Goal: Task Accomplishment & Management: Manage account settings

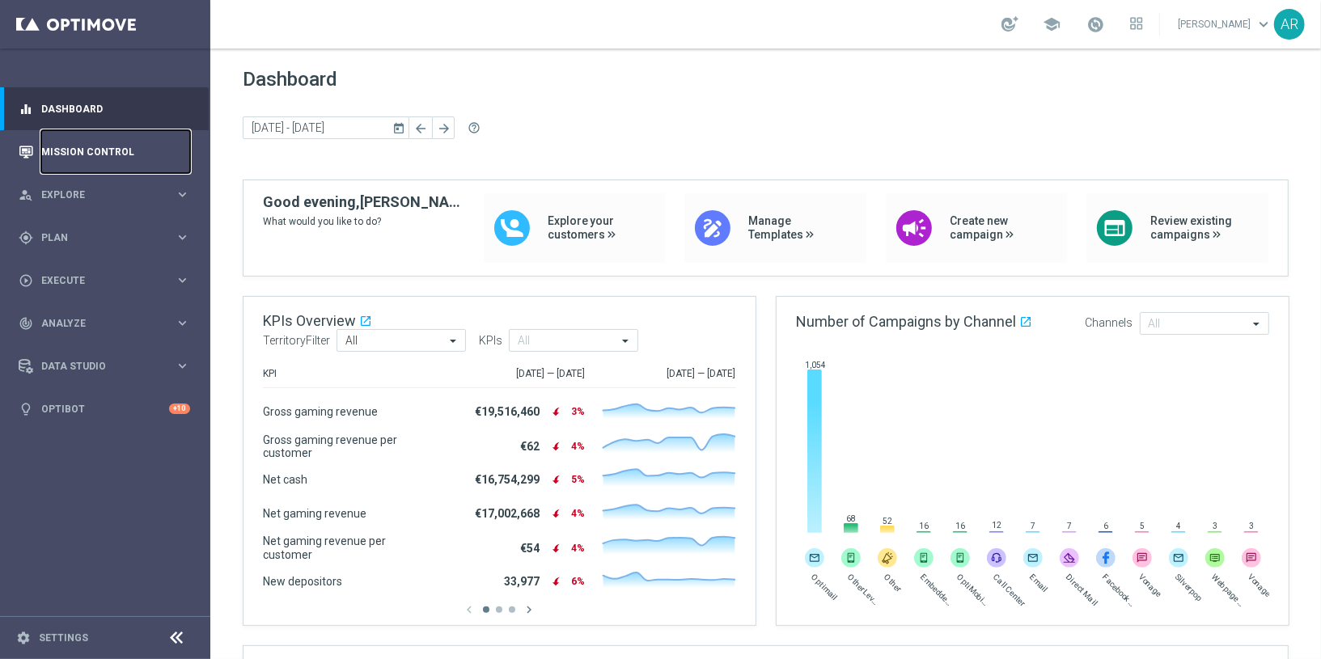
click at [96, 147] on link "Mission Control" at bounding box center [115, 151] width 149 height 43
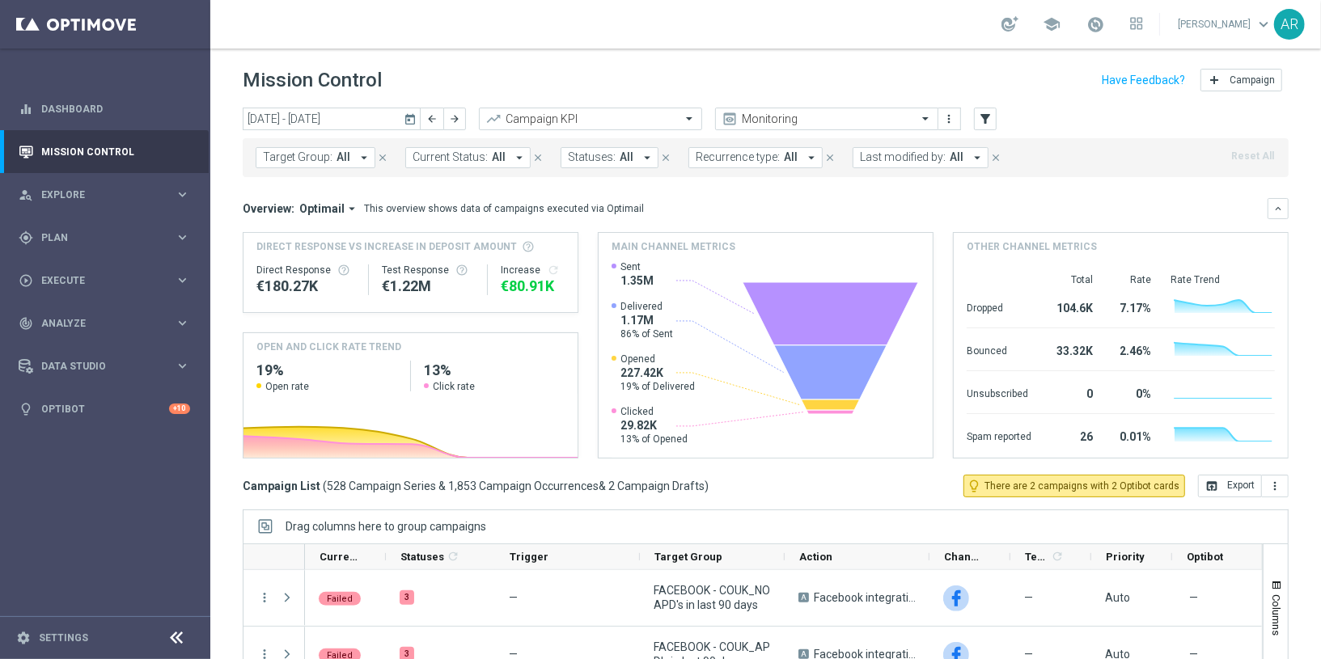
click at [410, 118] on icon "today" at bounding box center [411, 119] width 15 height 15
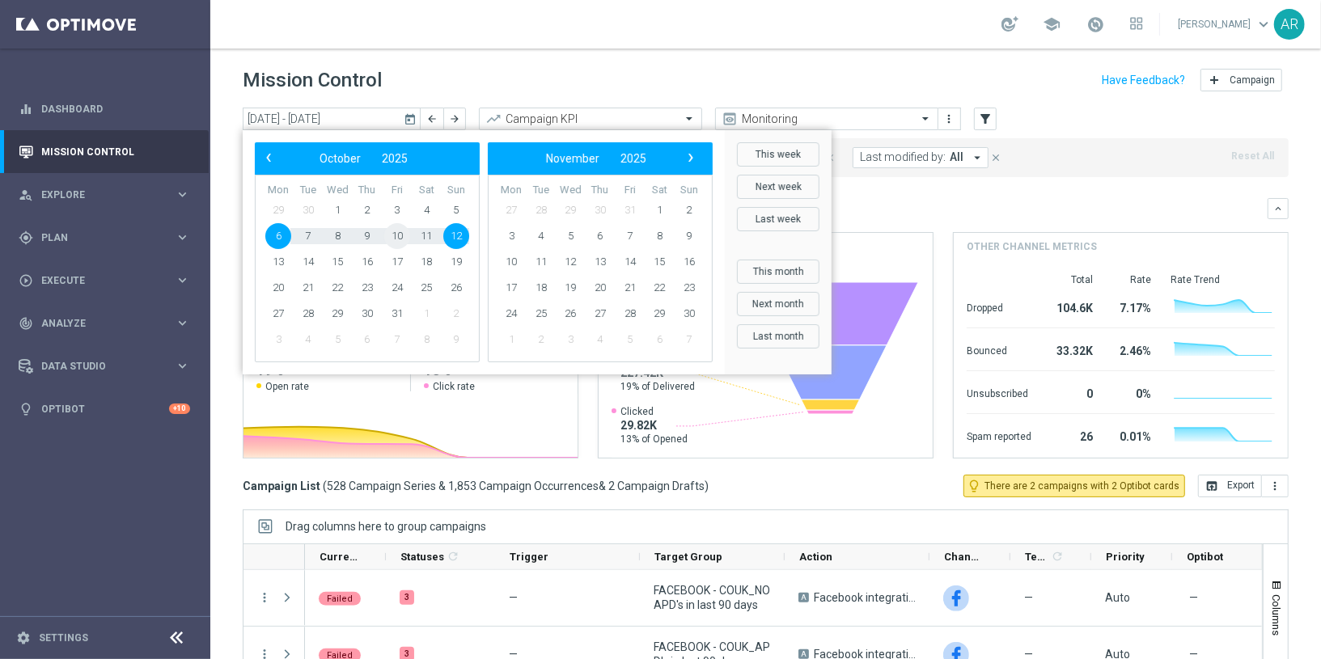
click at [396, 233] on span "10" at bounding box center [397, 236] width 26 height 26
click at [391, 233] on span "10" at bounding box center [397, 236] width 26 height 26
type input "[DATE] - [DATE]"
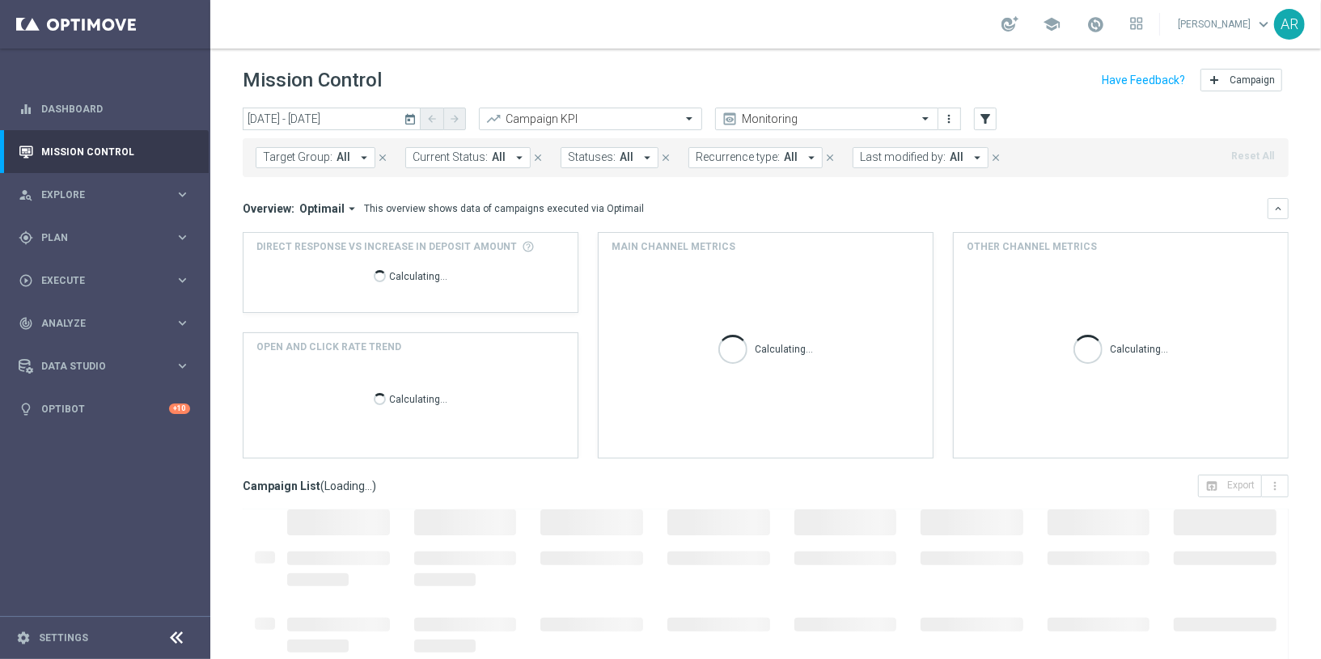
click at [332, 151] on button "Target Group: All arrow_drop_down" at bounding box center [316, 157] width 120 height 21
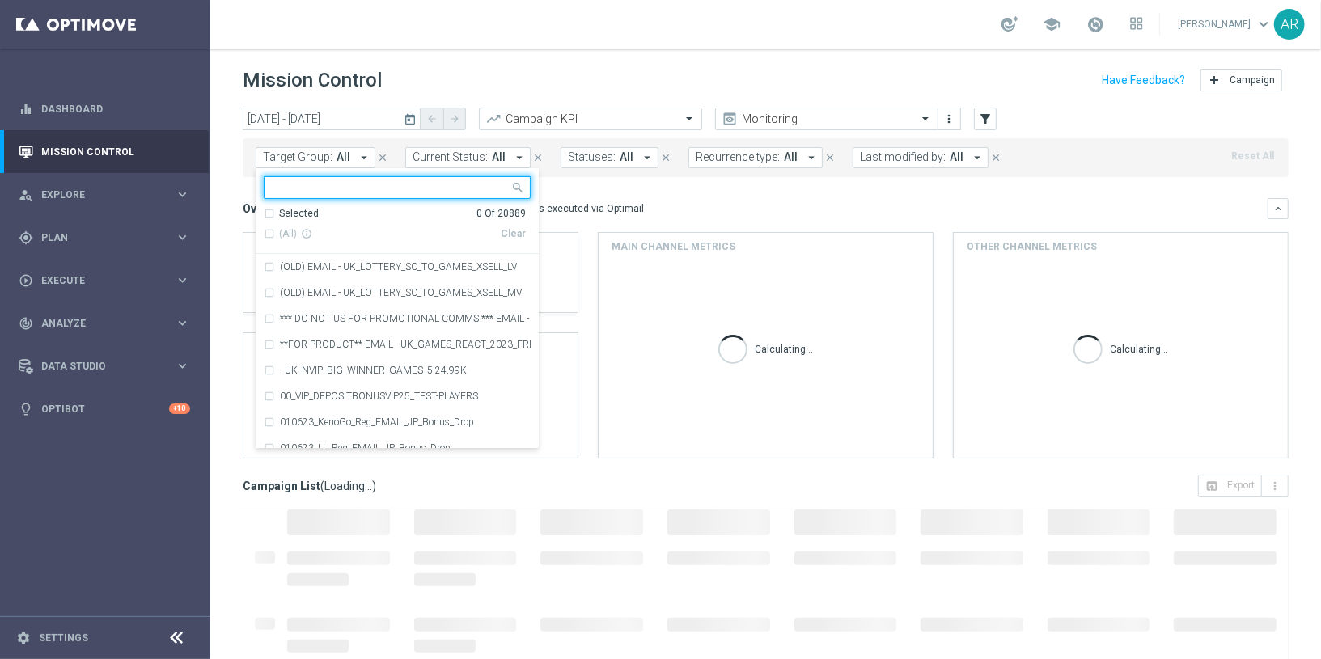
click at [363, 188] on input "text" at bounding box center [391, 188] width 237 height 14
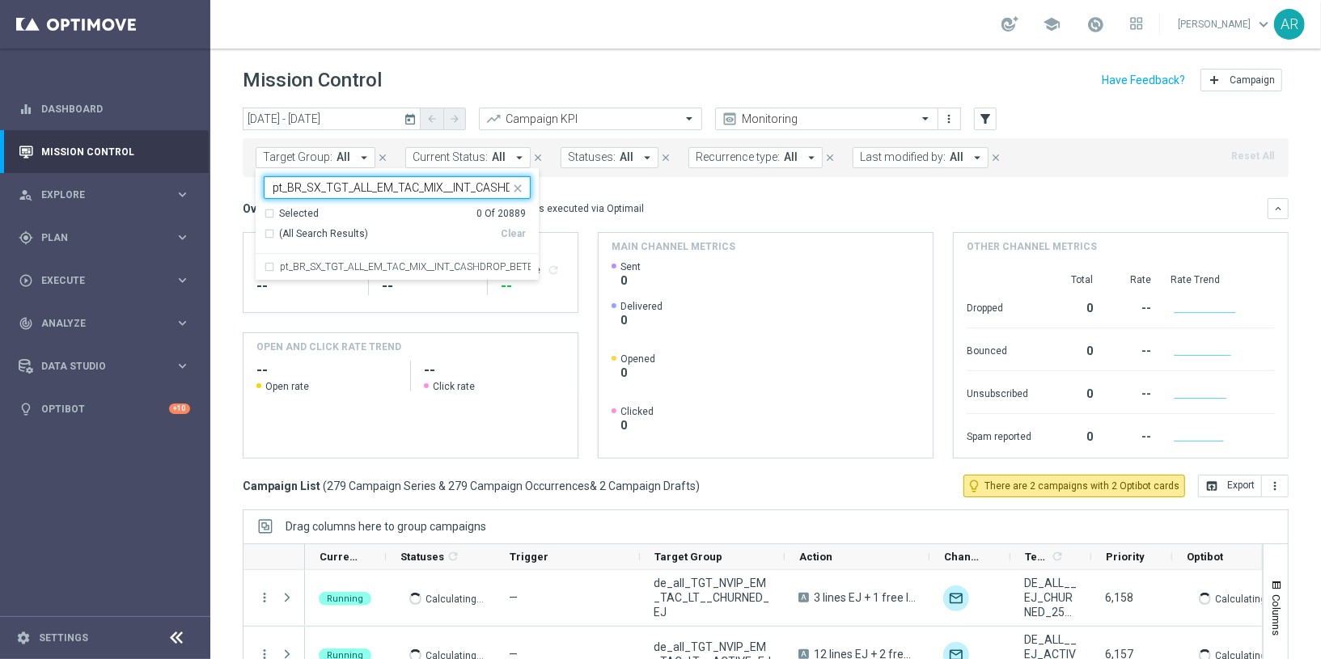
scroll to position [0, 61]
click at [459, 265] on label "pt_BR_SX_TGT_ALL_EM_TAC_MIX__INT_CASHDROP_BETBR" at bounding box center [405, 267] width 251 height 10
type input "pt_BR_SX_TGT_ALL_EM_TAC_MIX__INT_CASHDROP_BETBR"
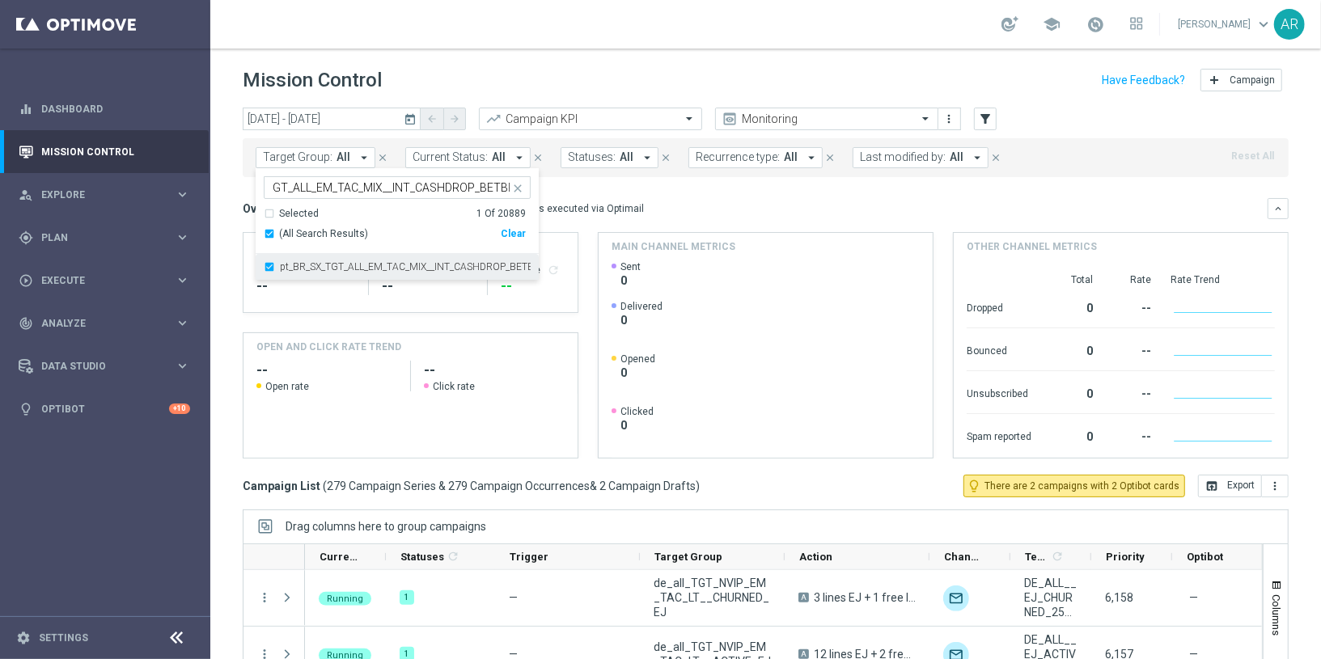
scroll to position [0, 0]
click at [688, 199] on div "Overview: Optimail arrow_drop_down This overview shows data of campaigns execut…" at bounding box center [766, 208] width 1046 height 21
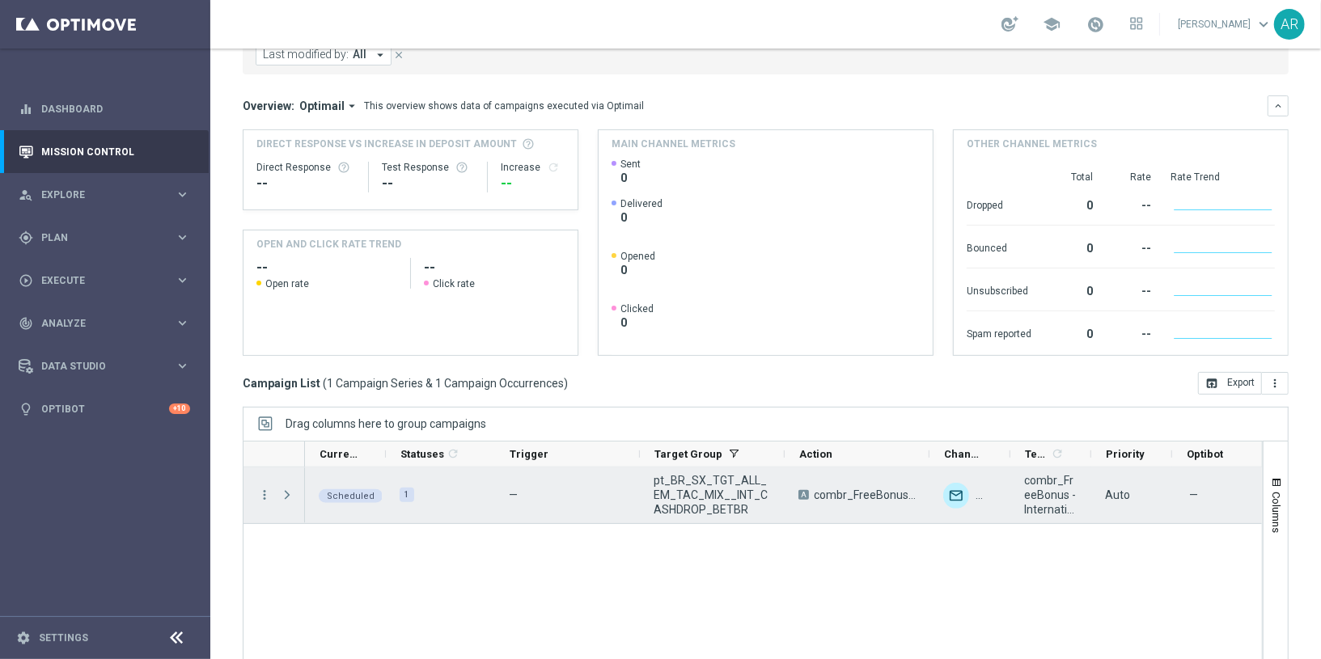
scroll to position [147, 0]
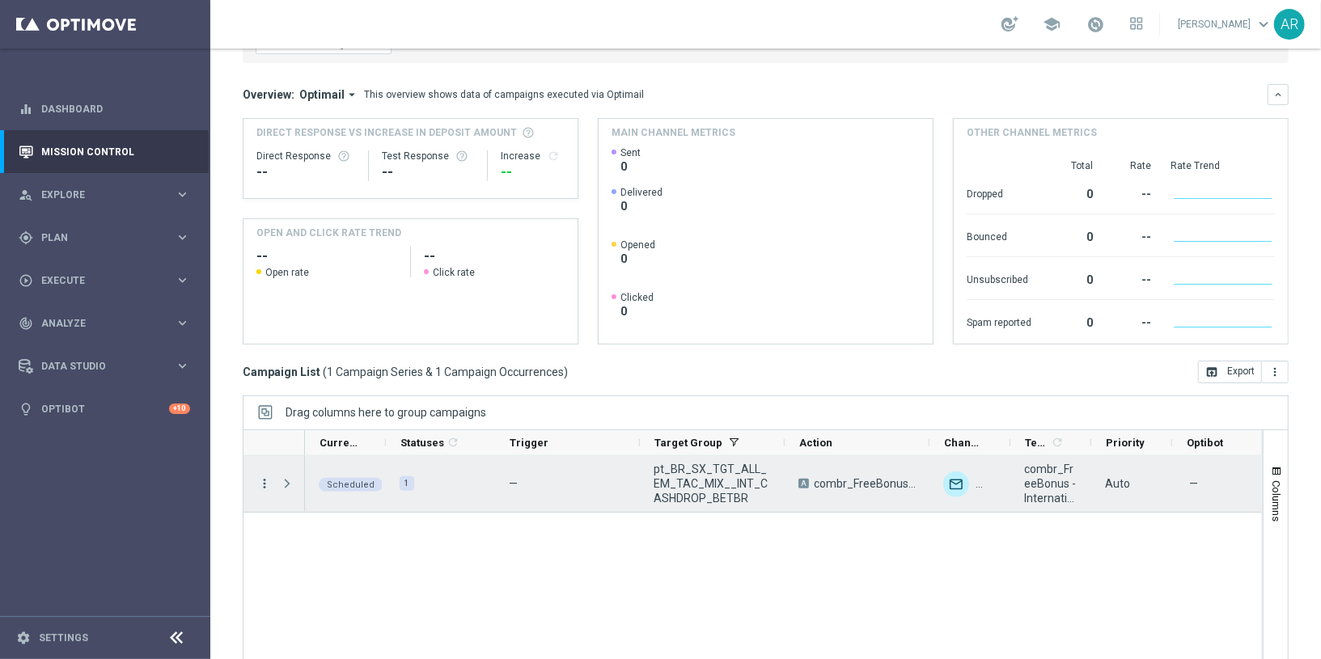
click at [266, 476] on icon "more_vert" at bounding box center [264, 483] width 15 height 15
click at [609, 565] on div "Scheduled 1 — pt_BR_SX_TGT_ALL_EM_TAC_MIX__INT_CASHDROP_BETBR A combr_FreeBonus…" at bounding box center [783, 567] width 957 height 222
click at [284, 477] on span "Press SPACE to select this row." at bounding box center [287, 483] width 15 height 13
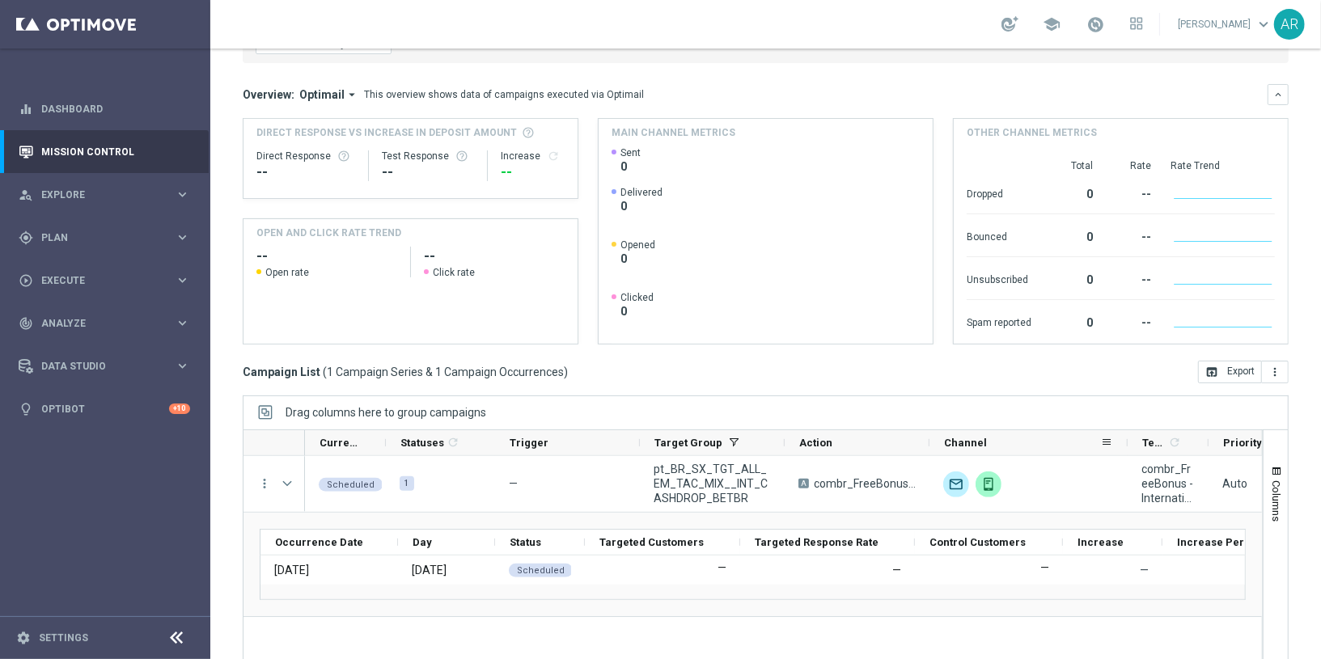
drag, startPoint x: 1006, startPoint y: 402, endPoint x: 1124, endPoint y: 404, distance: 118.1
click at [1125, 430] on div at bounding box center [1127, 442] width 6 height 25
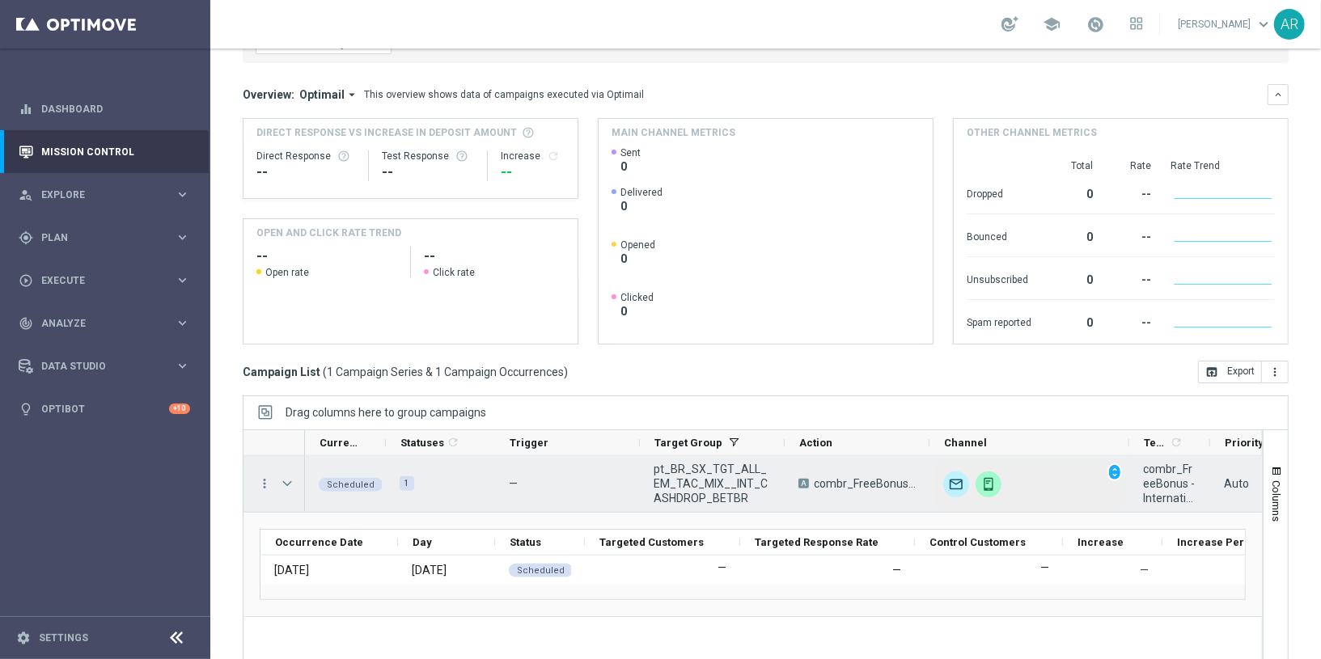
click at [987, 472] on img "Press SPACE to select this row." at bounding box center [989, 485] width 26 height 26
click at [1114, 467] on span "unfold_more" at bounding box center [1114, 472] width 11 height 11
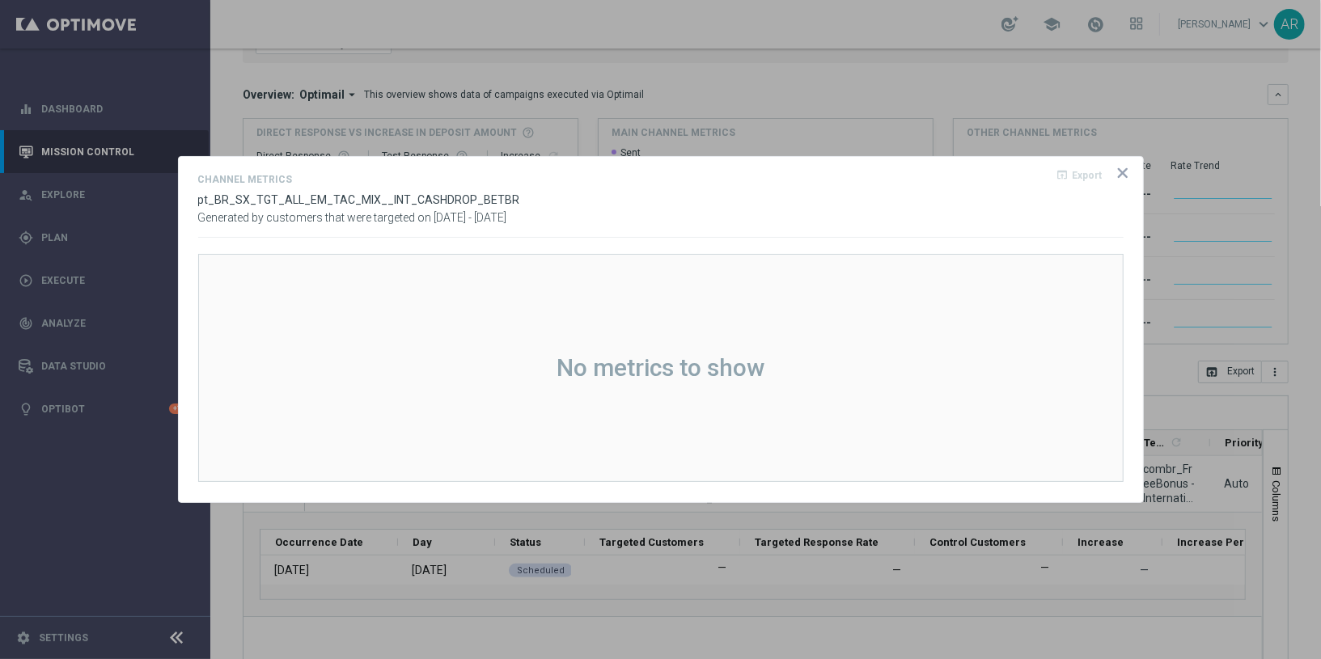
click at [1121, 172] on icon "icon" at bounding box center [1123, 173] width 8 height 8
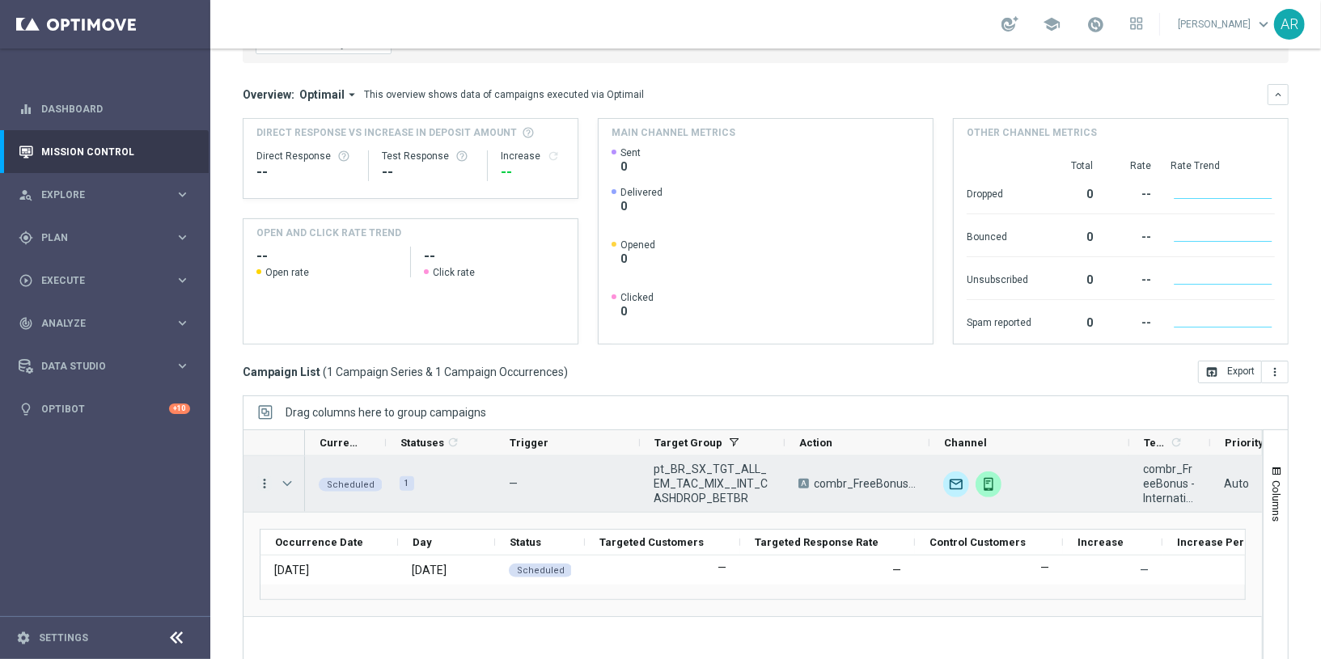
click at [262, 476] on icon "more_vert" at bounding box center [264, 483] width 15 height 15
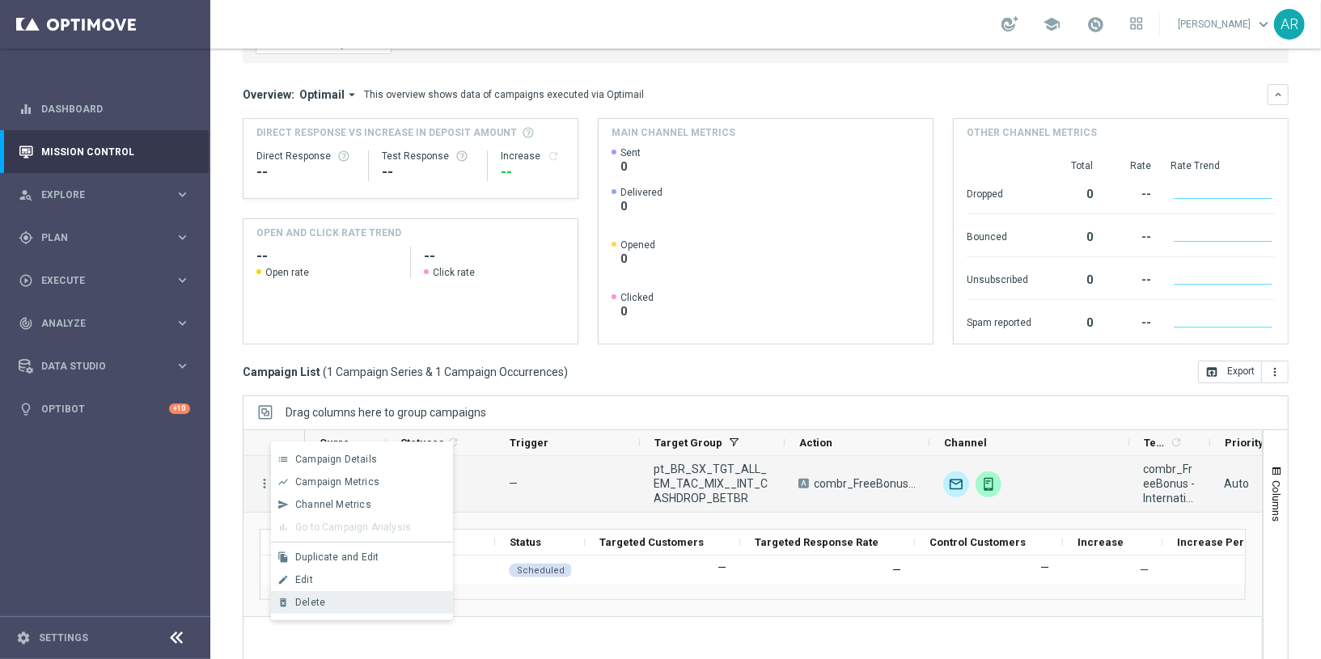
click at [335, 605] on div "Delete" at bounding box center [370, 602] width 150 height 11
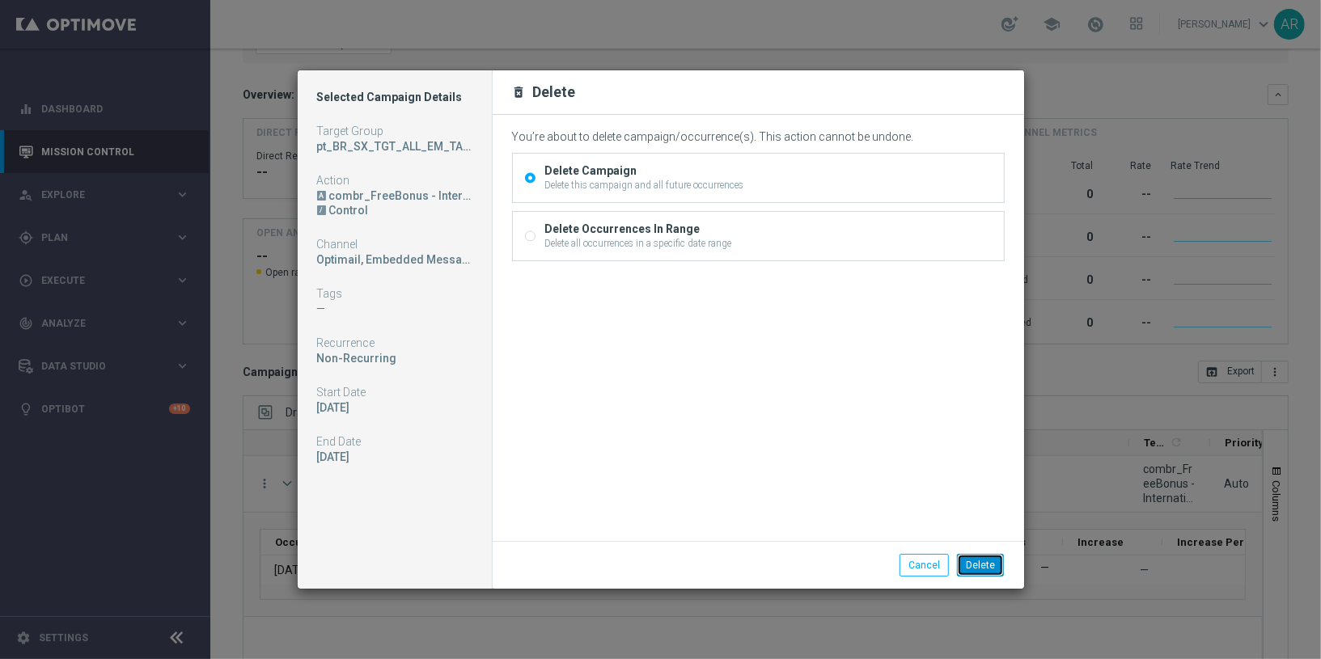
click at [988, 564] on button "Delete" at bounding box center [980, 565] width 47 height 23
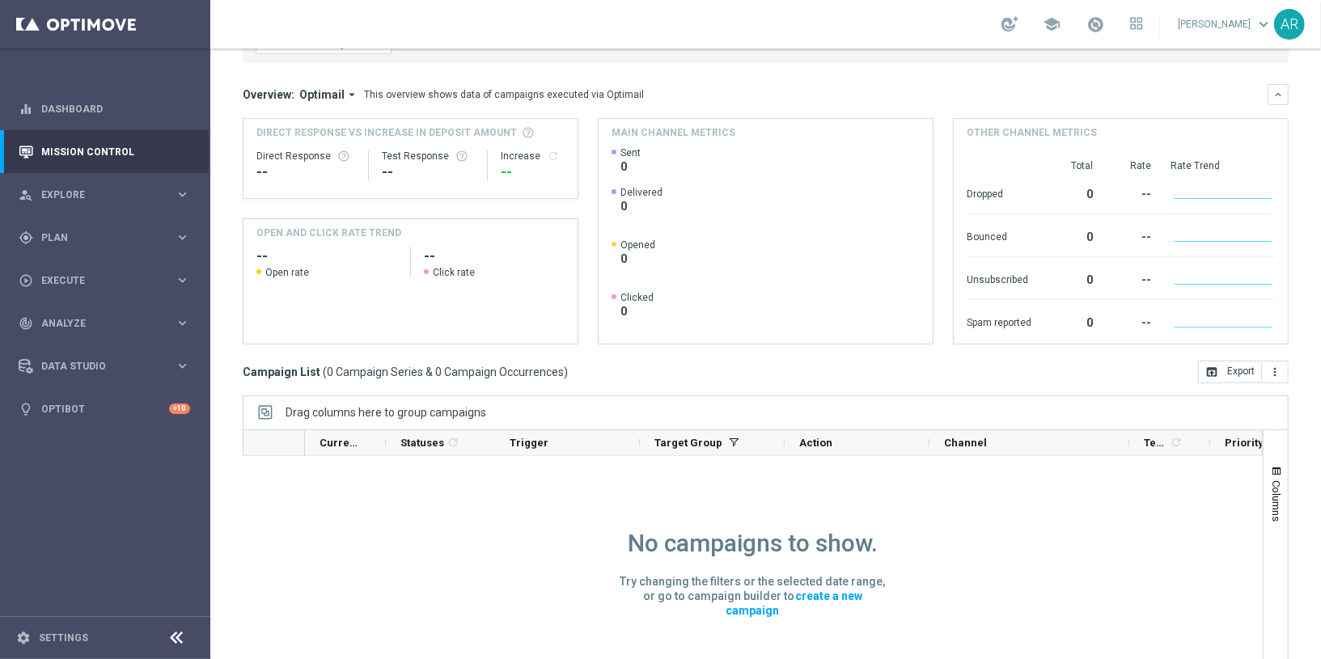
scroll to position [0, 0]
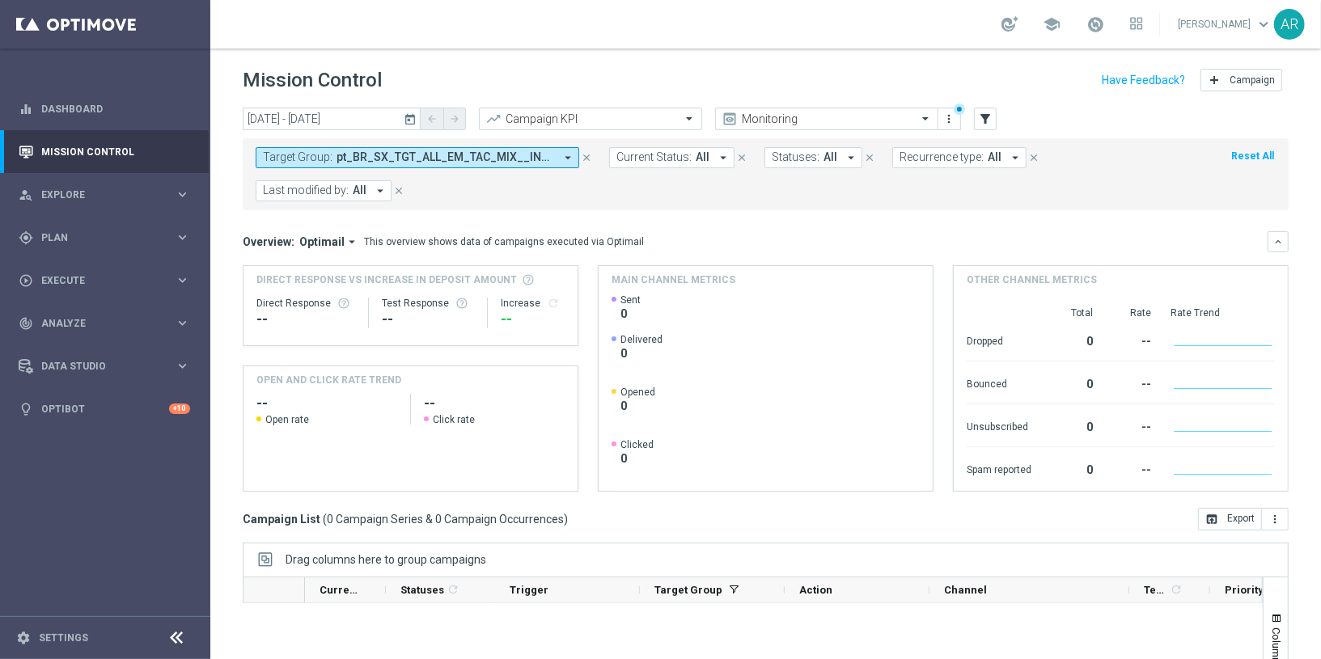
click at [414, 157] on span "pt_BR_SX_TGT_ALL_EM_TAC_MIX__INT_CASHDROP_BETBR" at bounding box center [445, 157] width 218 height 14
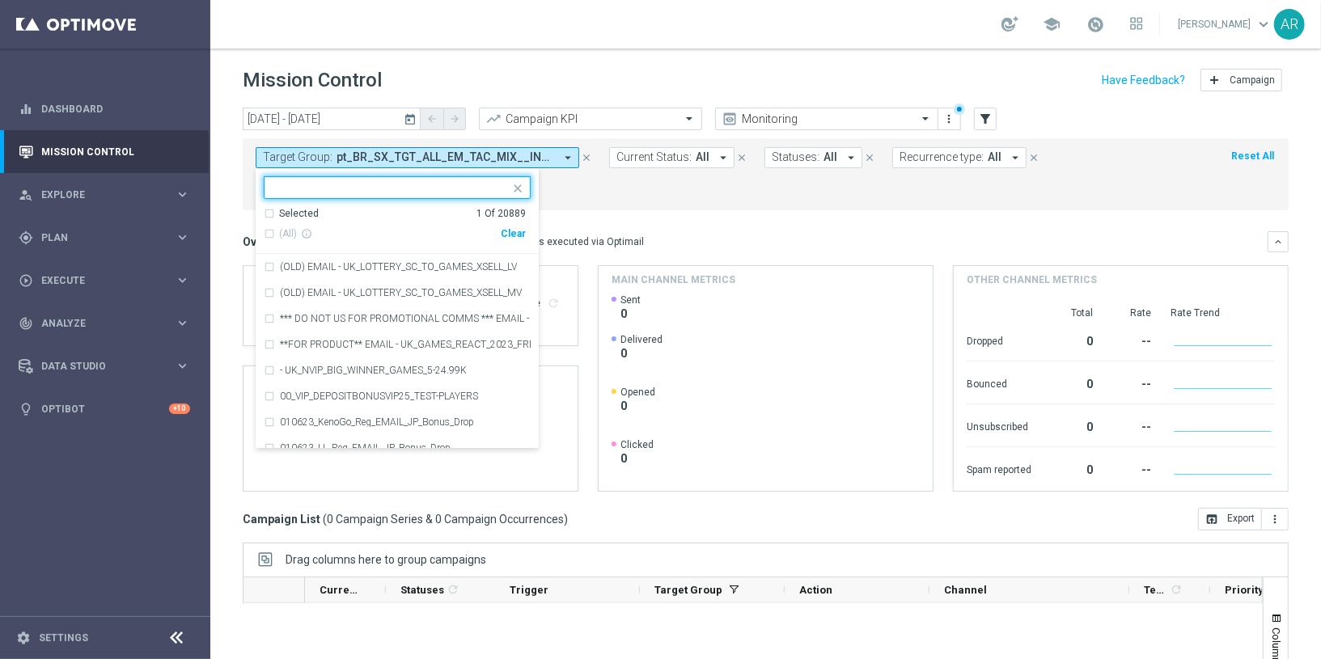
click at [0, 0] on div "Clear" at bounding box center [0, 0] width 0 height 0
click at [404, 188] on input "text" at bounding box center [391, 188] width 237 height 14
paste input "BR_SOL__INT_CASHDROP__ALL_EMA_TAC_MIX"
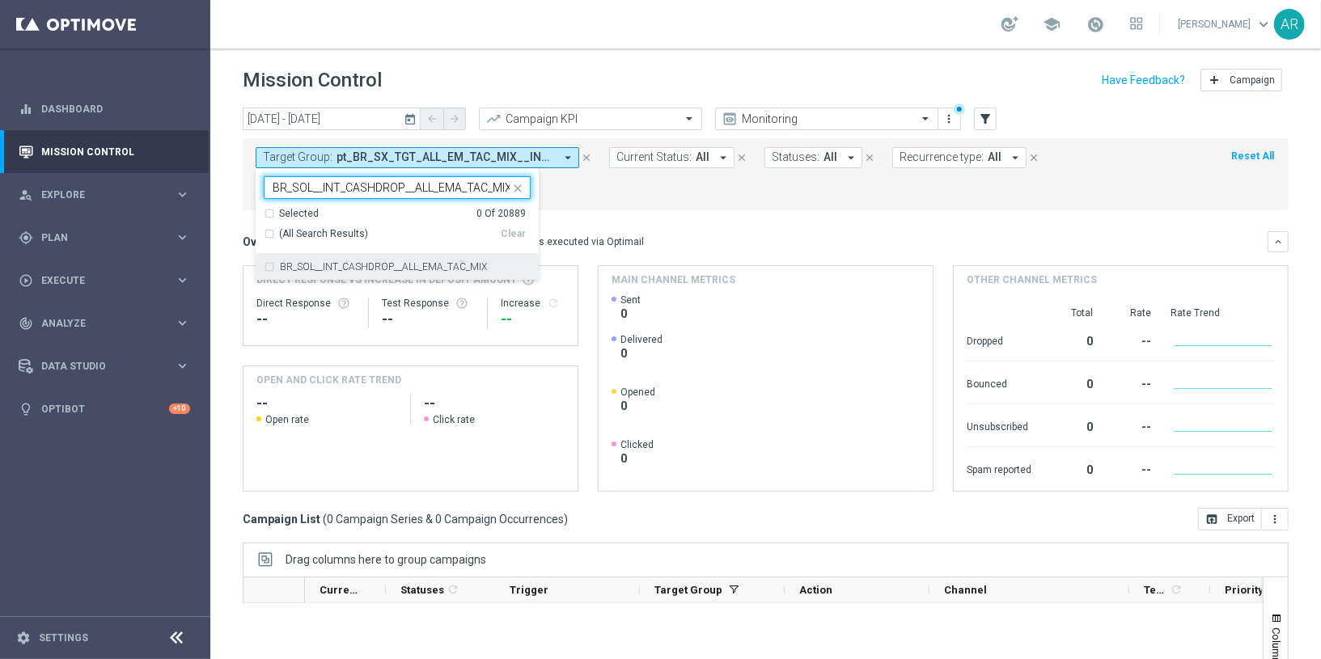
click at [446, 267] on label "BR_SOL__INT_CASHDROP__ALL_EMA_TAC_MIX" at bounding box center [383, 267] width 207 height 10
type input "BR_SOL__INT_CASHDROP__ALL_EMA_TAC_MIX"
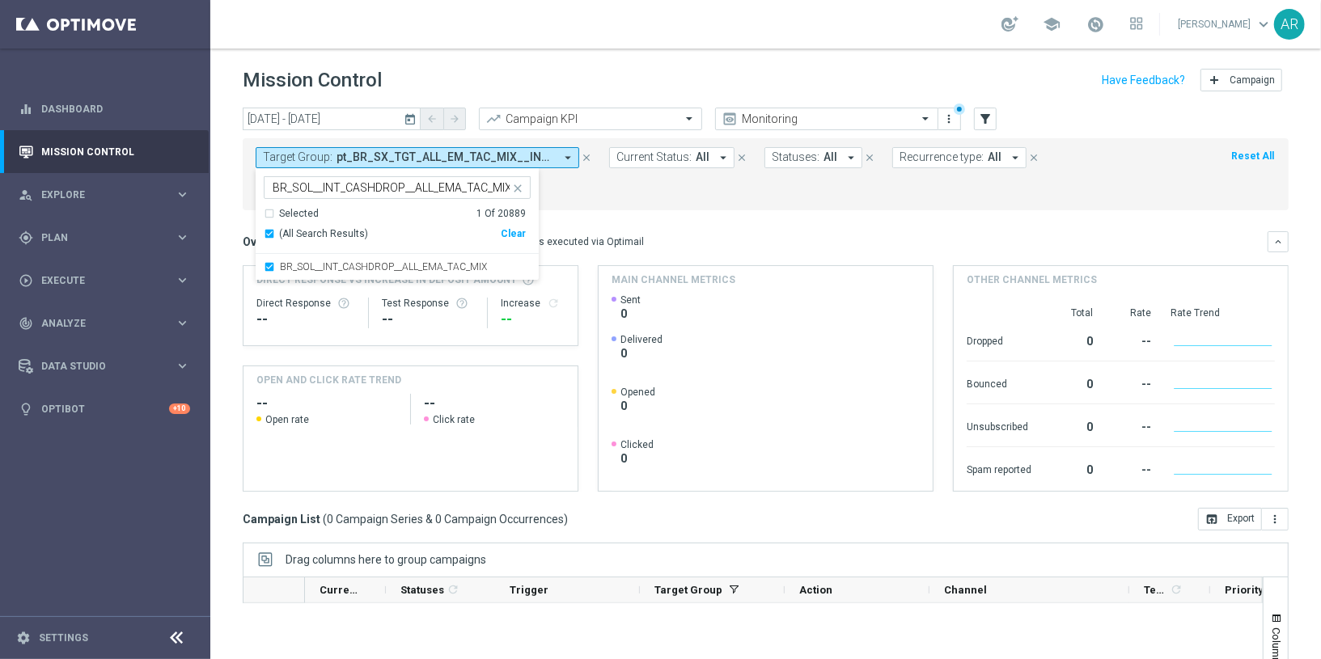
click at [650, 210] on mini-dashboard "Overview: Optimail arrow_drop_down This overview shows data of campaigns execut…" at bounding box center [766, 359] width 1046 height 298
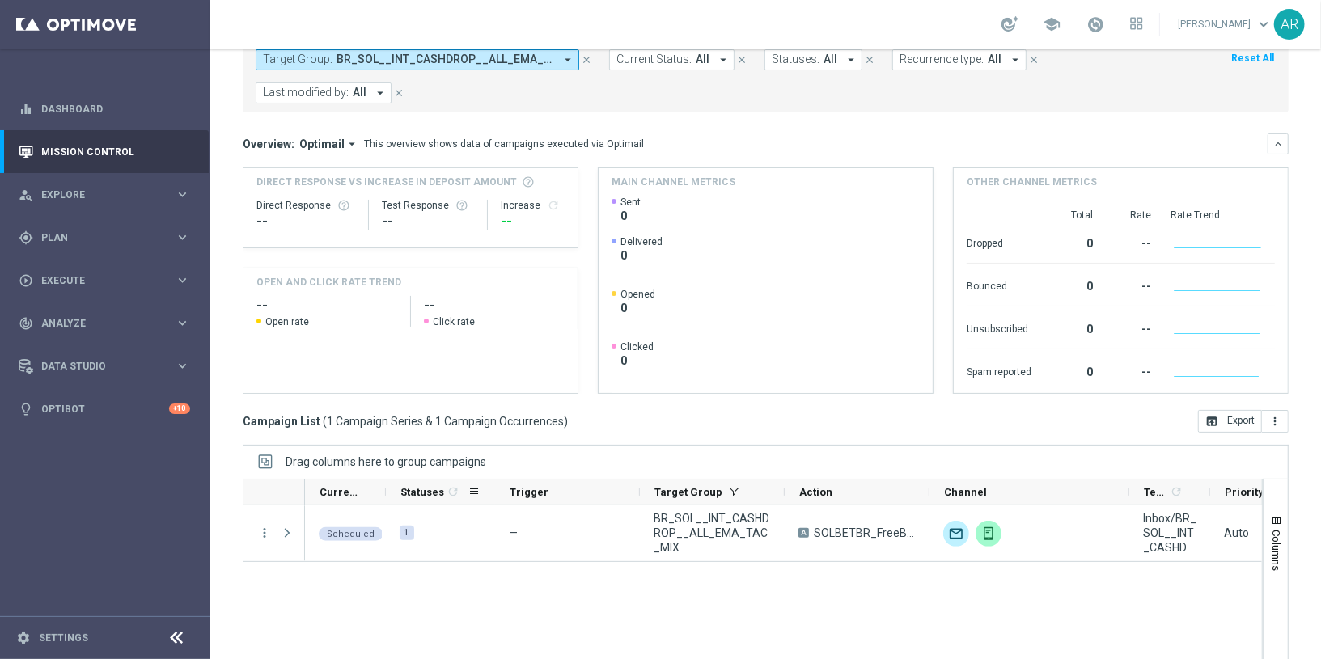
scroll to position [147, 0]
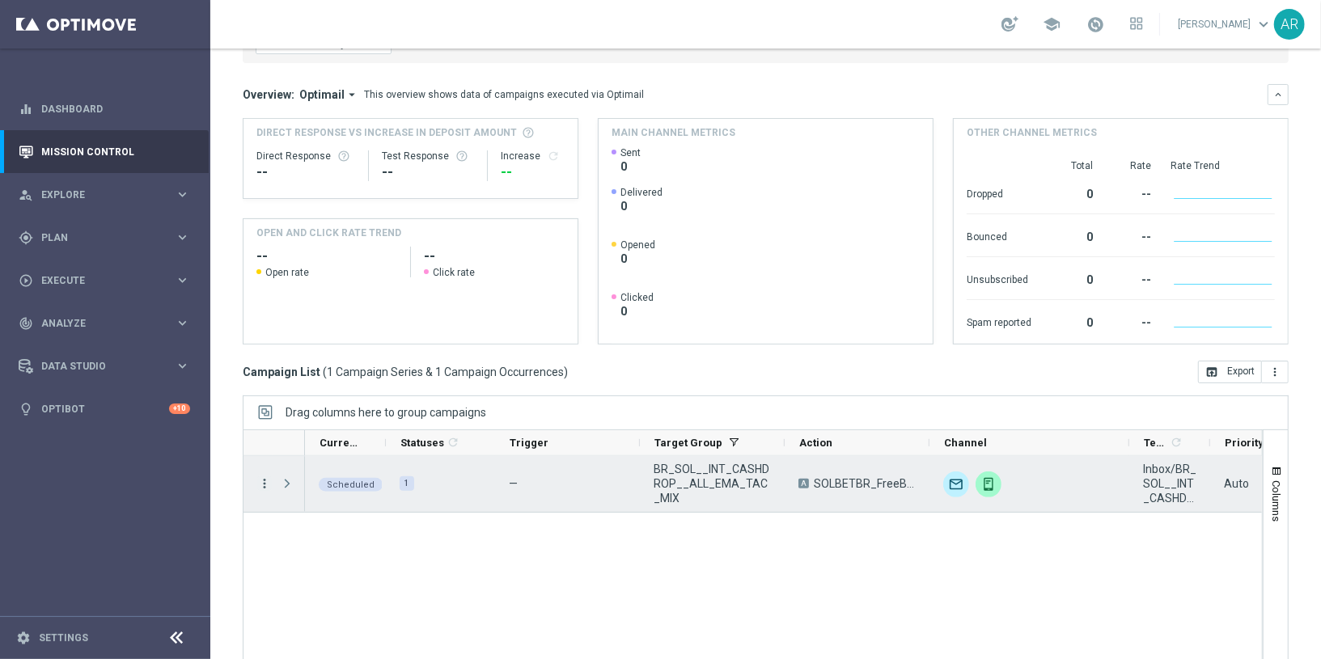
click at [266, 476] on icon "more_vert" at bounding box center [264, 483] width 15 height 15
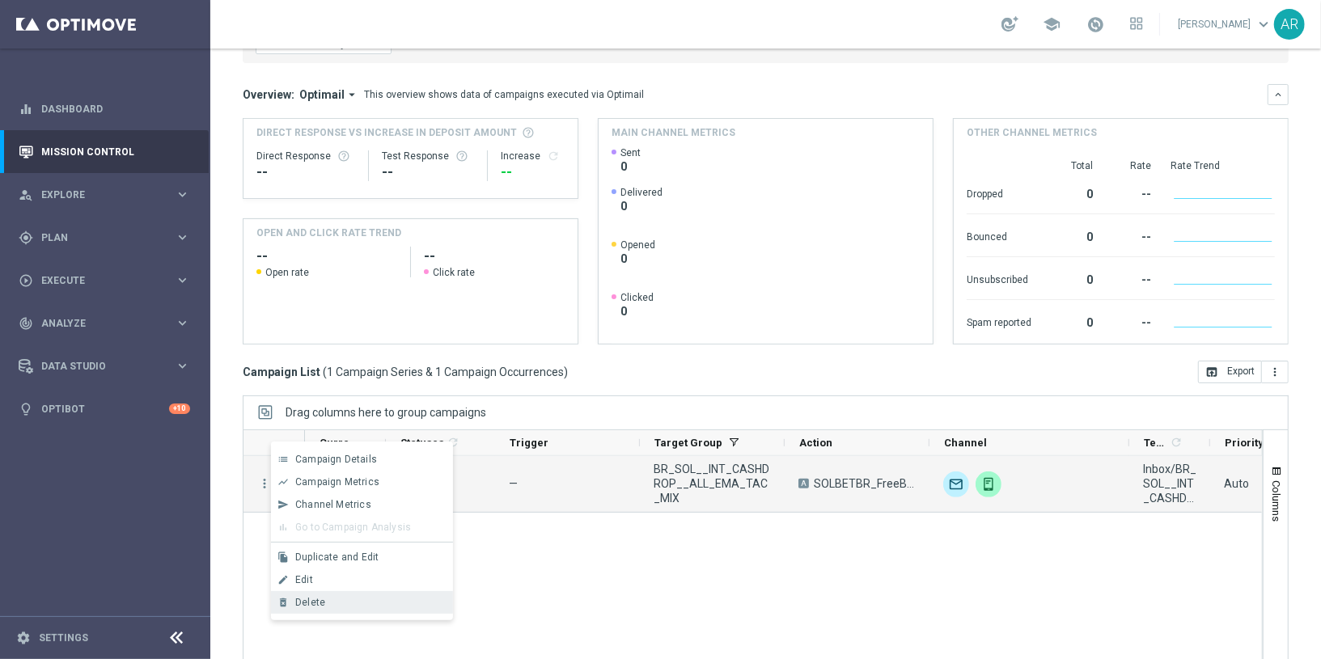
click at [360, 600] on div "Delete" at bounding box center [370, 602] width 150 height 11
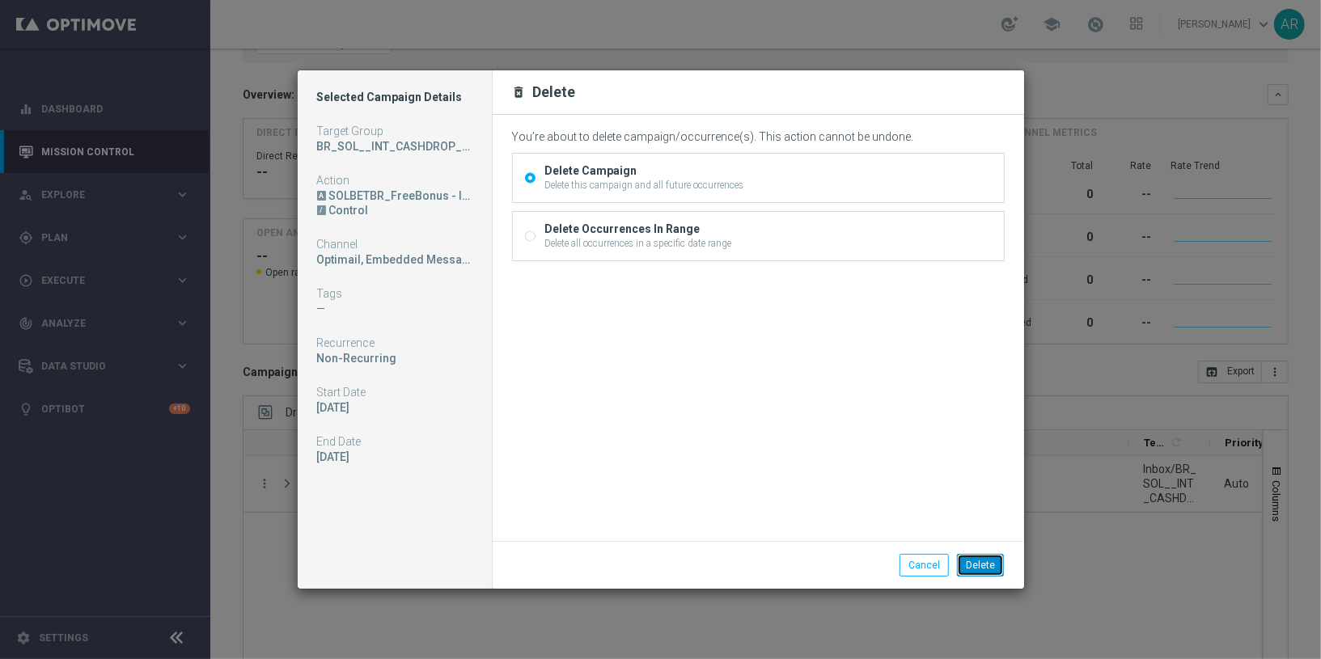
click at [984, 565] on button "Delete" at bounding box center [980, 565] width 47 height 23
